Goal: Task Accomplishment & Management: Manage account settings

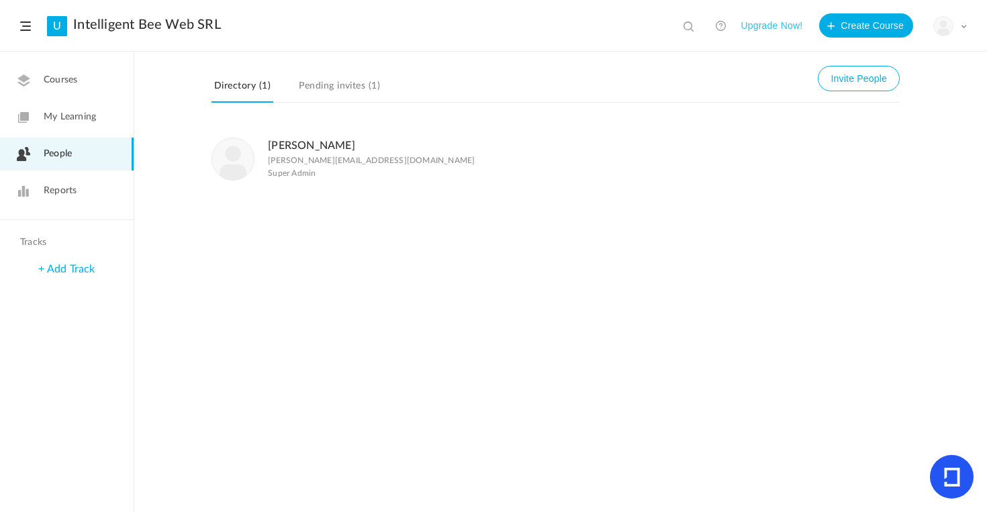
drag, startPoint x: 321, startPoint y: 84, endPoint x: 297, endPoint y: 86, distance: 23.6
click at [322, 83] on link "Pending invites (1)" at bounding box center [339, 90] width 87 height 26
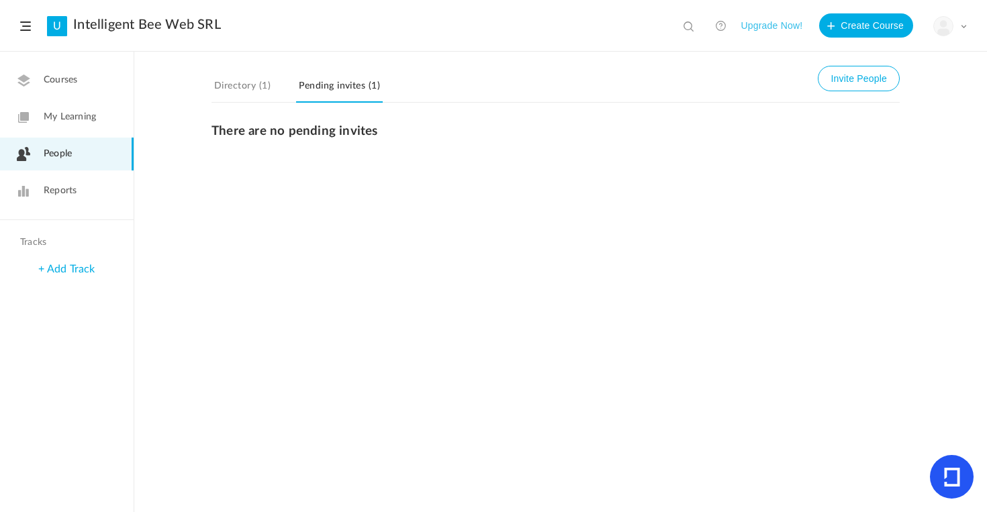
click at [322, 87] on link "Pending invites (1)" at bounding box center [339, 90] width 87 height 26
click at [62, 88] on link "Courses" at bounding box center [67, 80] width 134 height 33
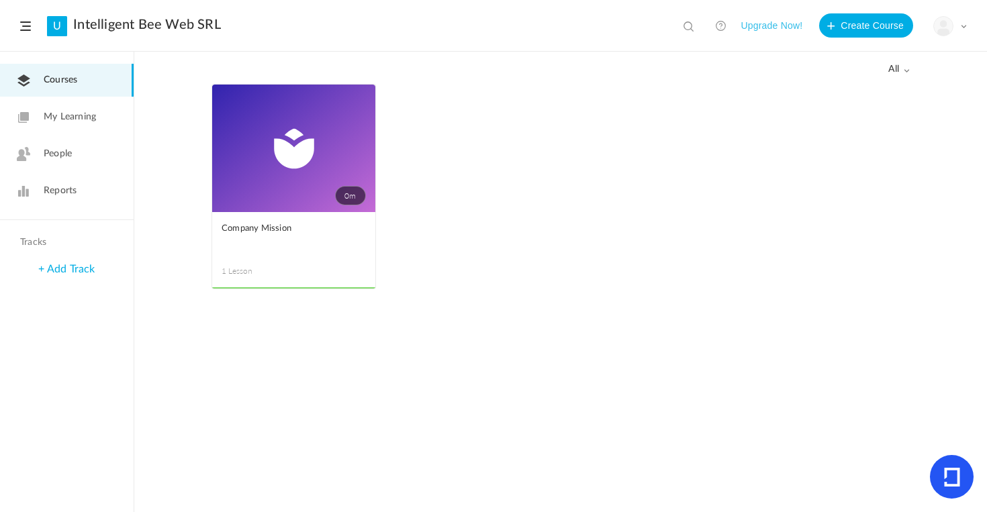
click at [46, 152] on span "People" at bounding box center [58, 154] width 28 height 14
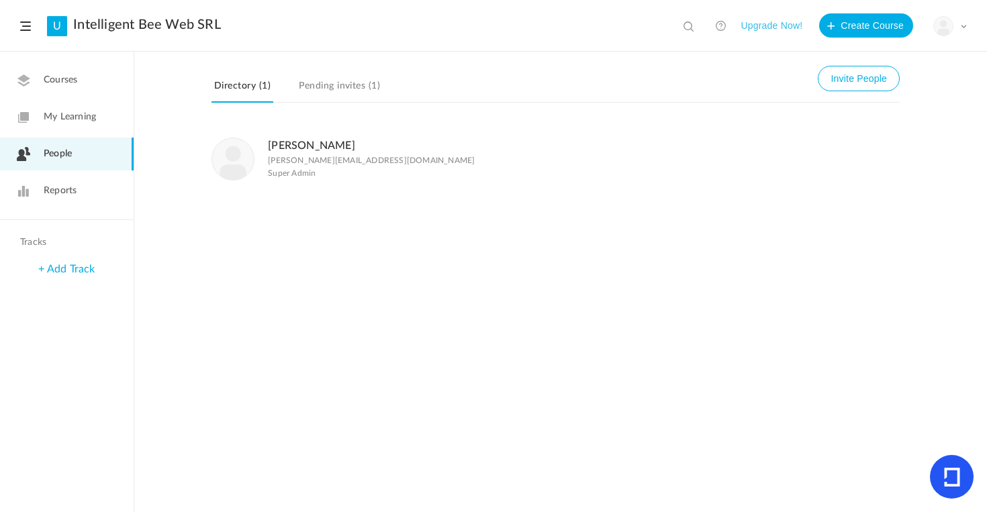
click at [338, 89] on link "Pending invites (1)" at bounding box center [339, 90] width 87 height 26
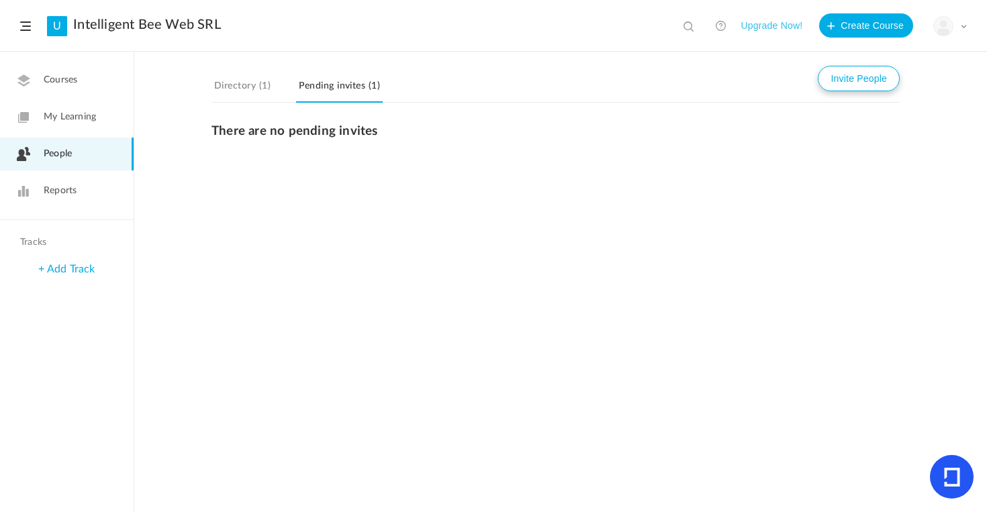
click at [853, 83] on button "Invite People" at bounding box center [859, 79] width 82 height 26
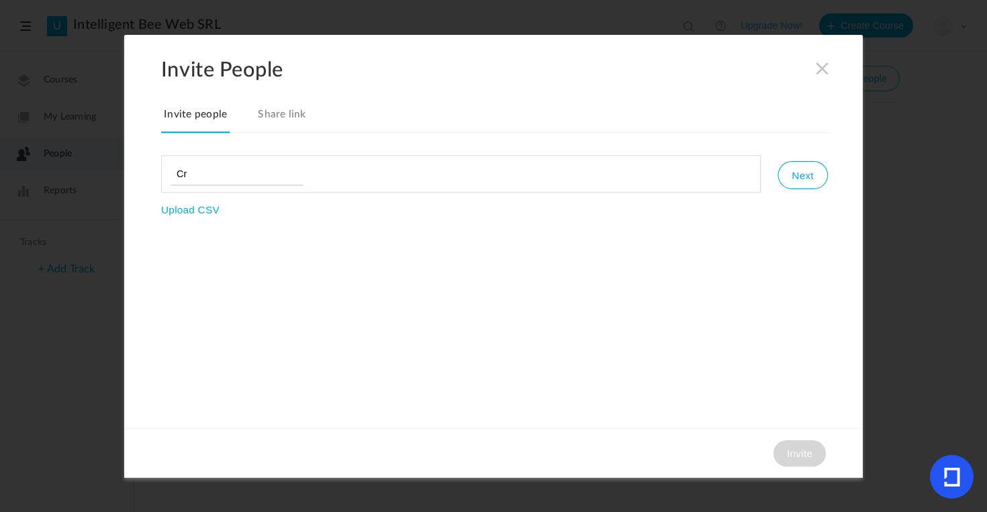
type input "C"
type input "[PERSON_NAME][EMAIL_ADDRESS][DOMAIN_NAME]"
click at [807, 183] on button "Next" at bounding box center [802, 175] width 50 height 28
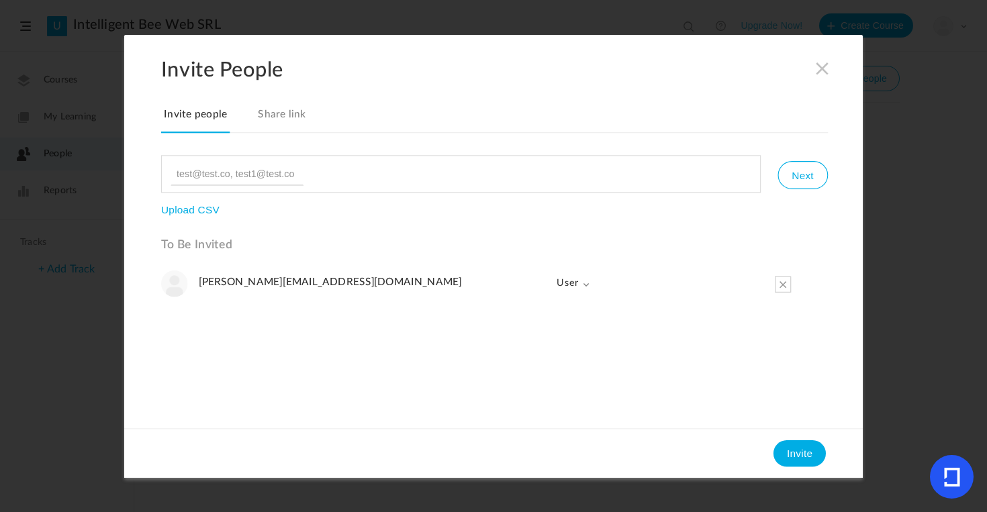
click at [583, 282] on span at bounding box center [586, 284] width 7 height 7
click at [534, 342] on link "User" at bounding box center [553, 340] width 72 height 28
click at [803, 456] on button "Invite" at bounding box center [799, 453] width 52 height 27
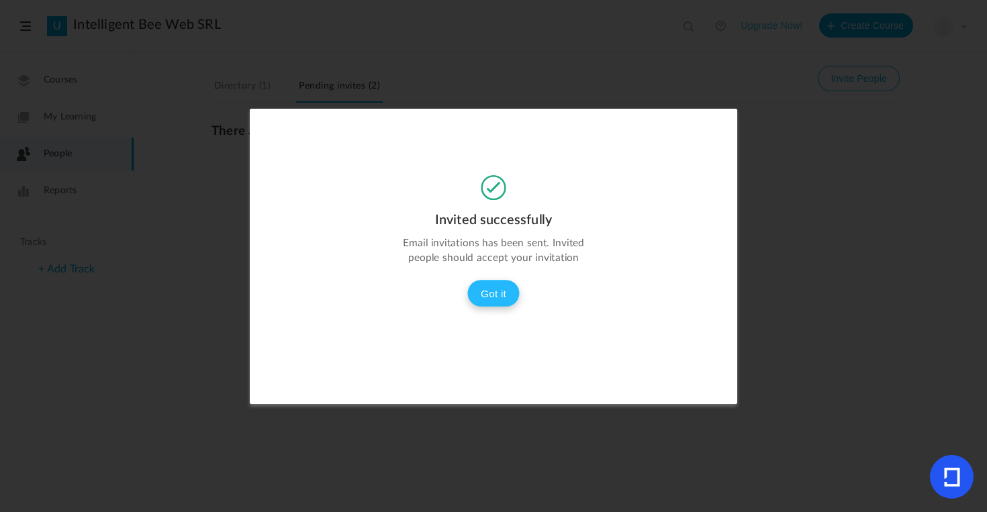
click at [507, 291] on button "Got it" at bounding box center [493, 293] width 52 height 27
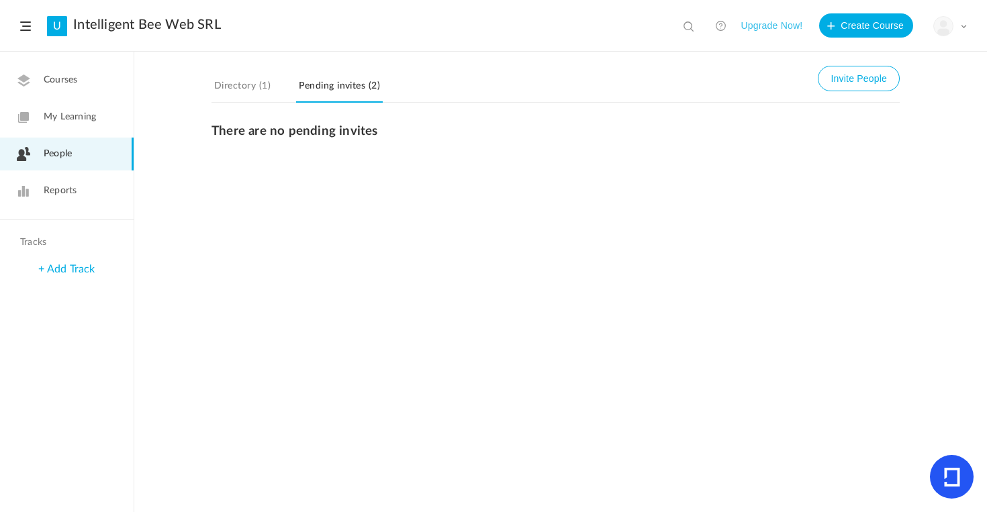
click at [331, 83] on link "Pending invites (2)" at bounding box center [339, 90] width 87 height 26
click at [361, 136] on span "[PERSON_NAME][EMAIL_ADDRESS][DOMAIN_NAME]" at bounding box center [437, 137] width 379 height 12
click at [340, 86] on link "Pending invites (2)" at bounding box center [339, 90] width 87 height 26
click at [338, 89] on link "Pending invites (2)" at bounding box center [339, 90] width 87 height 26
